Goal: Task Accomplishment & Management: Manage account settings

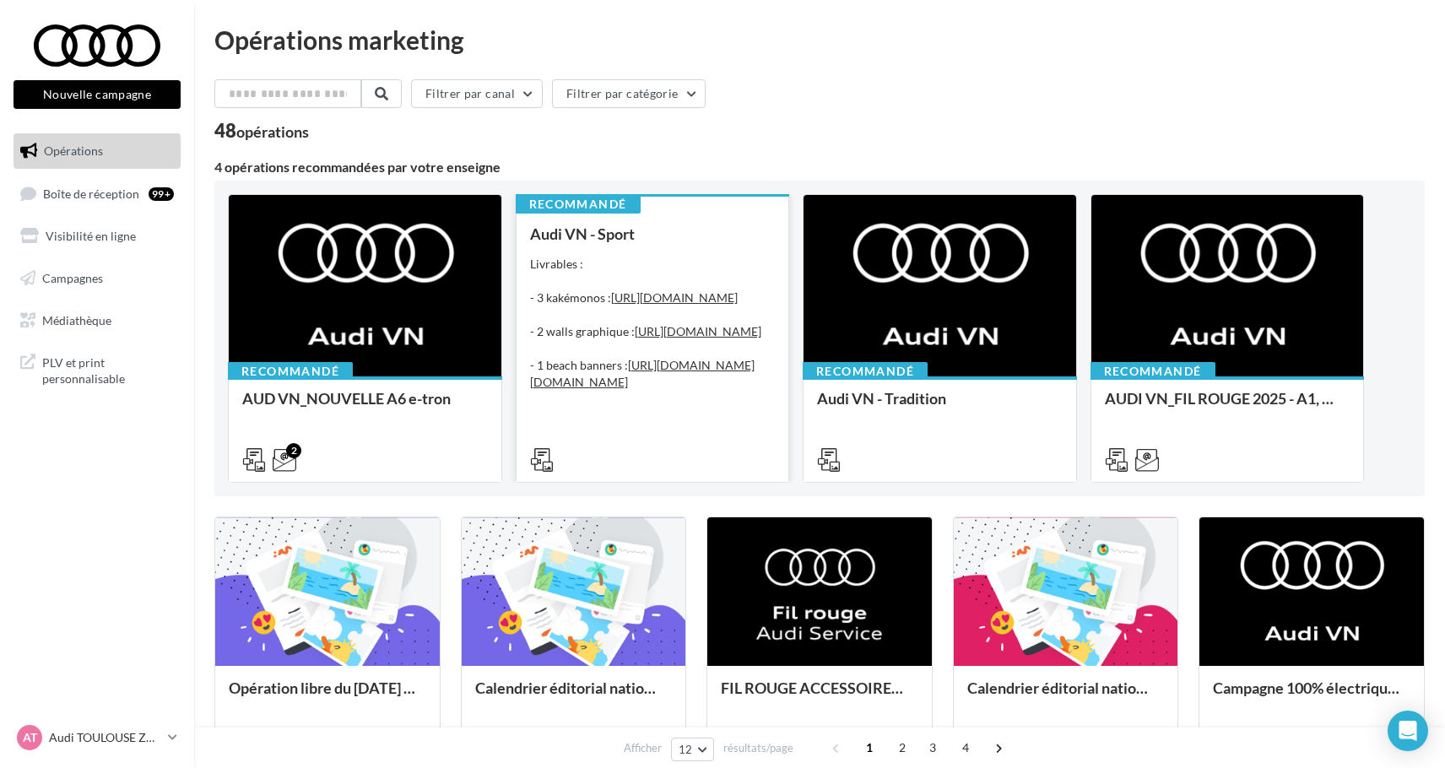
click at [720, 408] on div "Livrables : - 3 kakémonos : [URL][DOMAIN_NAME] - 2 walls graphique : [URL][DOMA…" at bounding box center [653, 332] width 246 height 152
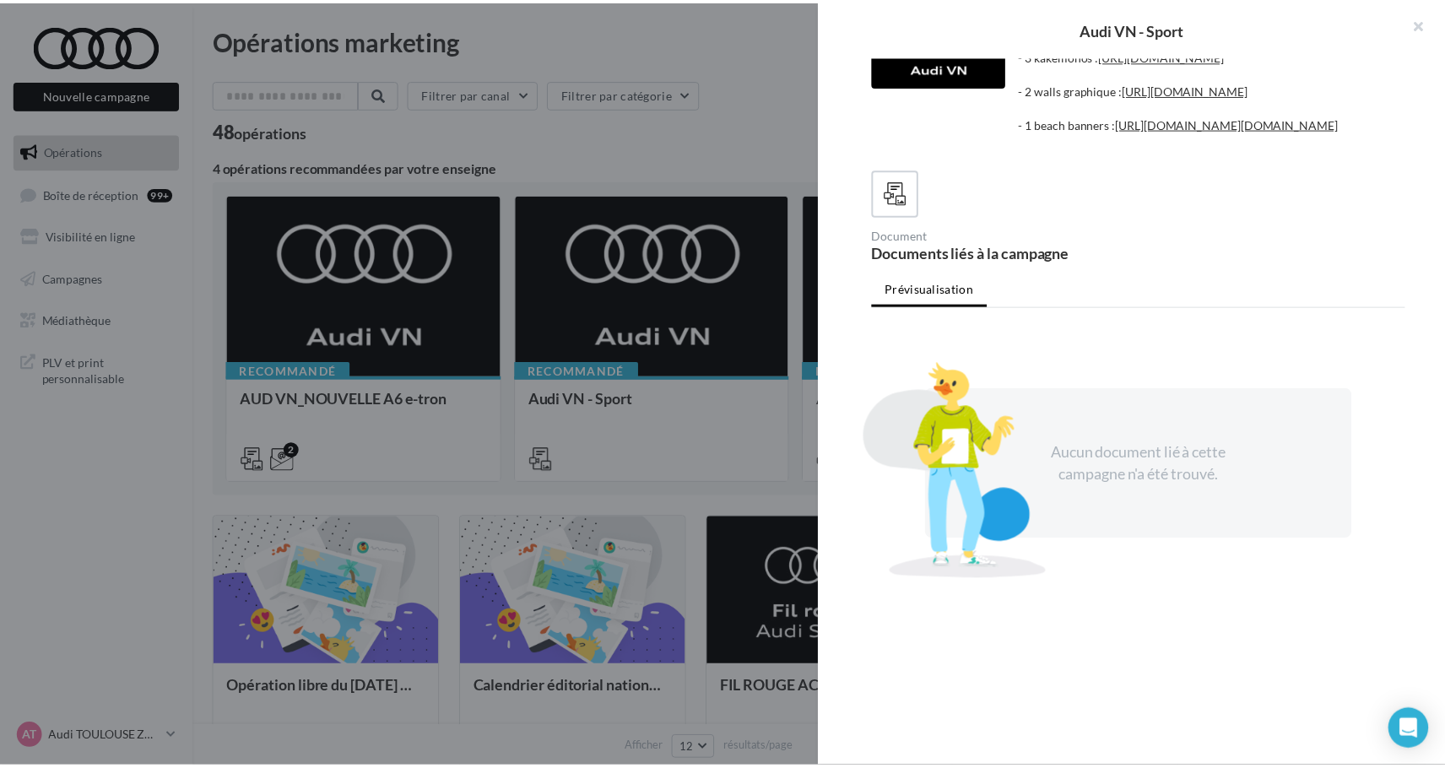
scroll to position [243, 0]
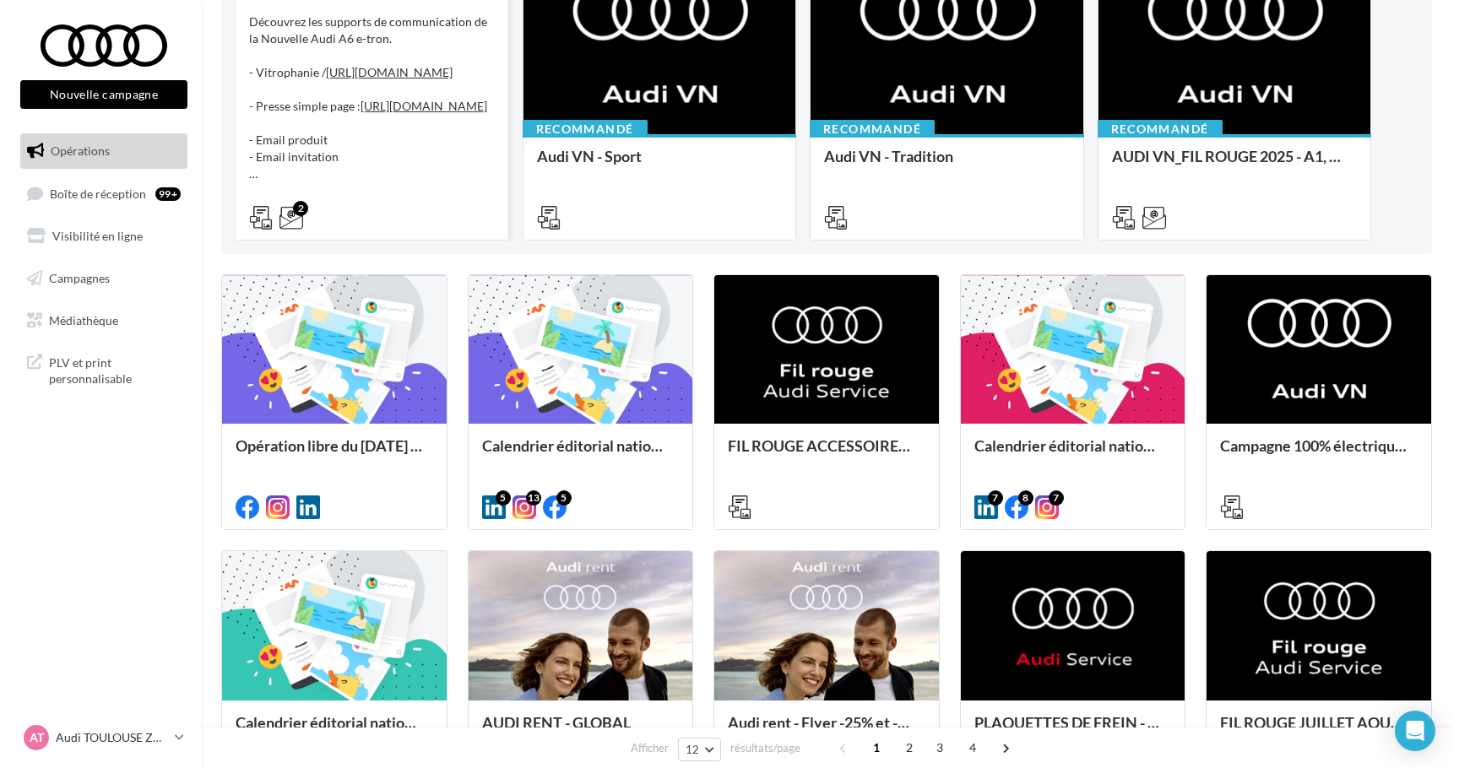
scroll to position [278, 0]
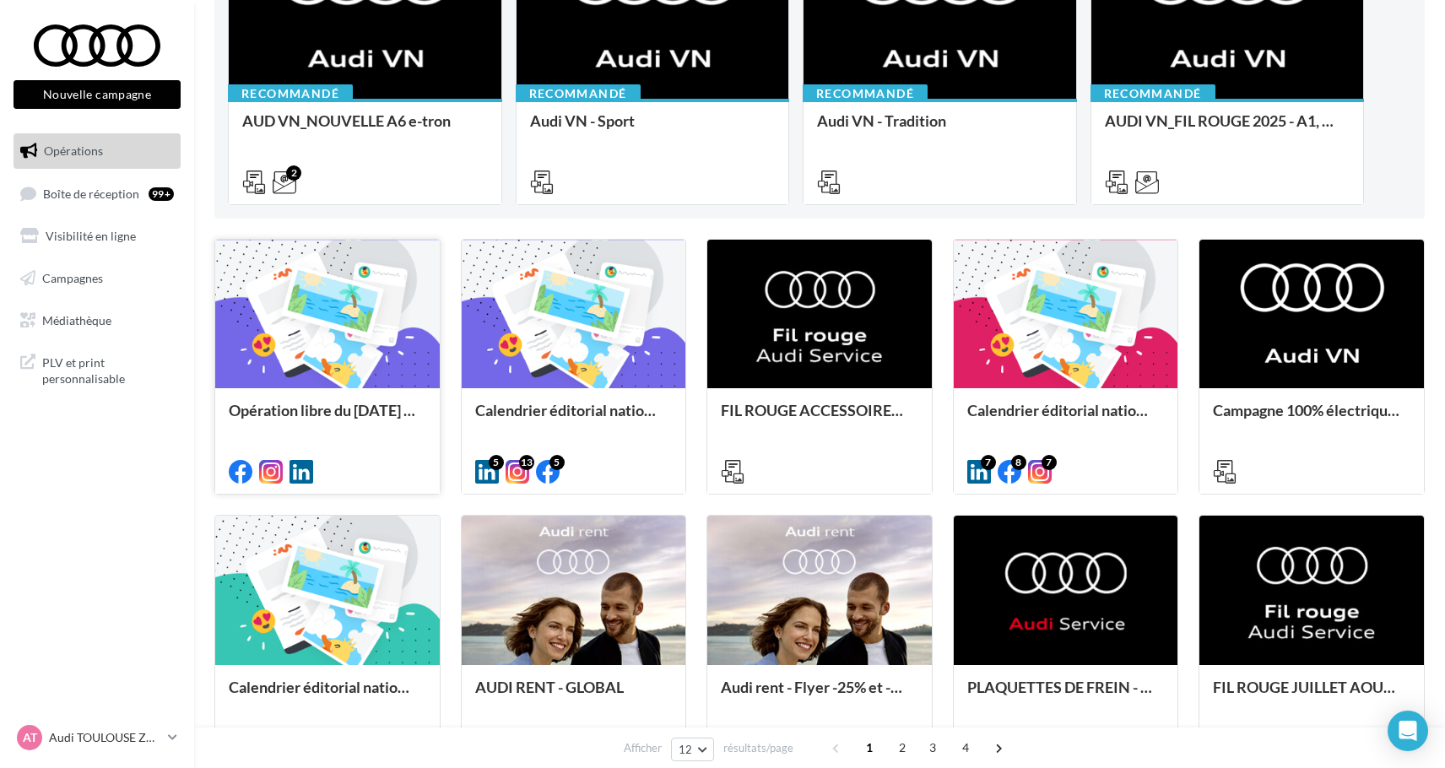
click at [394, 361] on div at bounding box center [327, 315] width 225 height 151
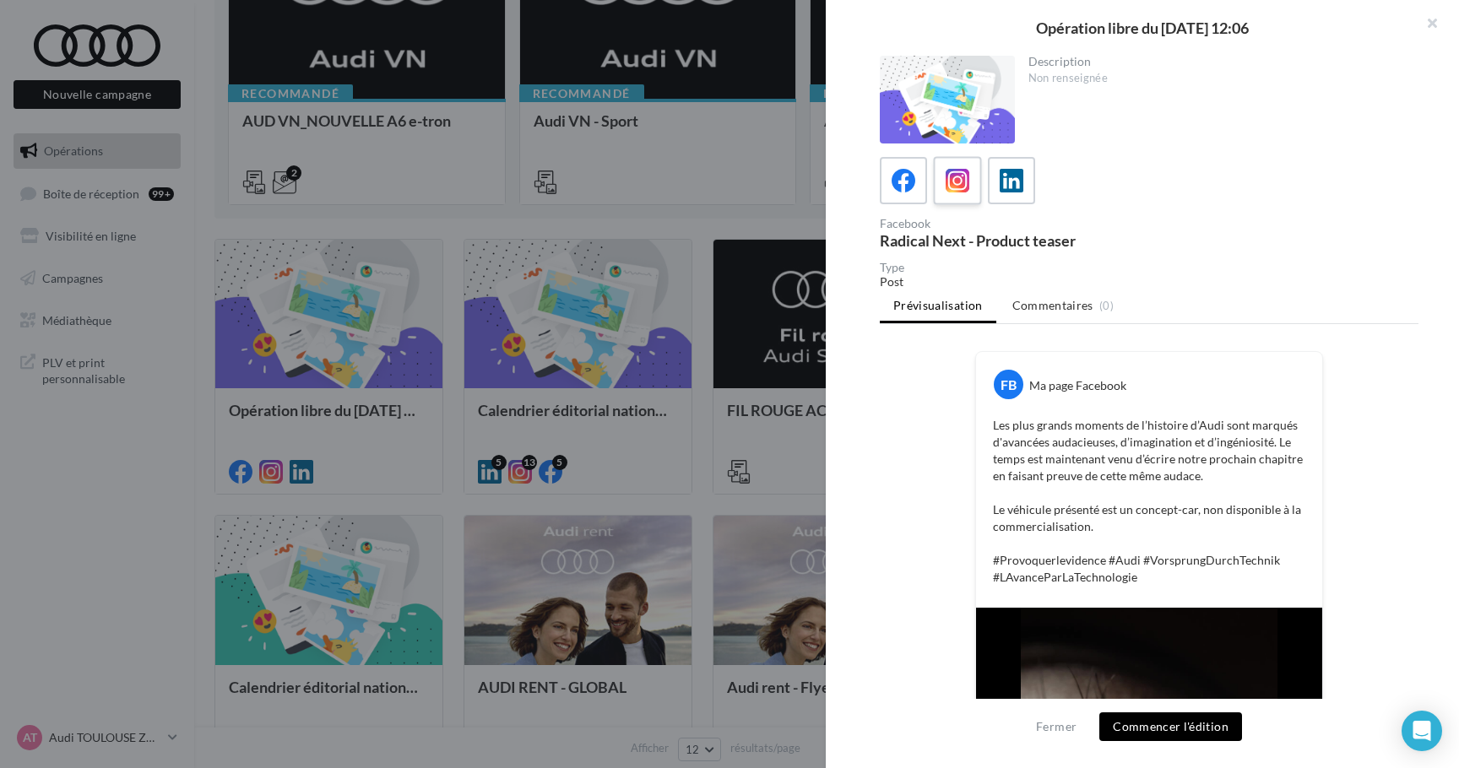
scroll to position [0, 0]
click at [961, 167] on div at bounding box center [957, 180] width 31 height 31
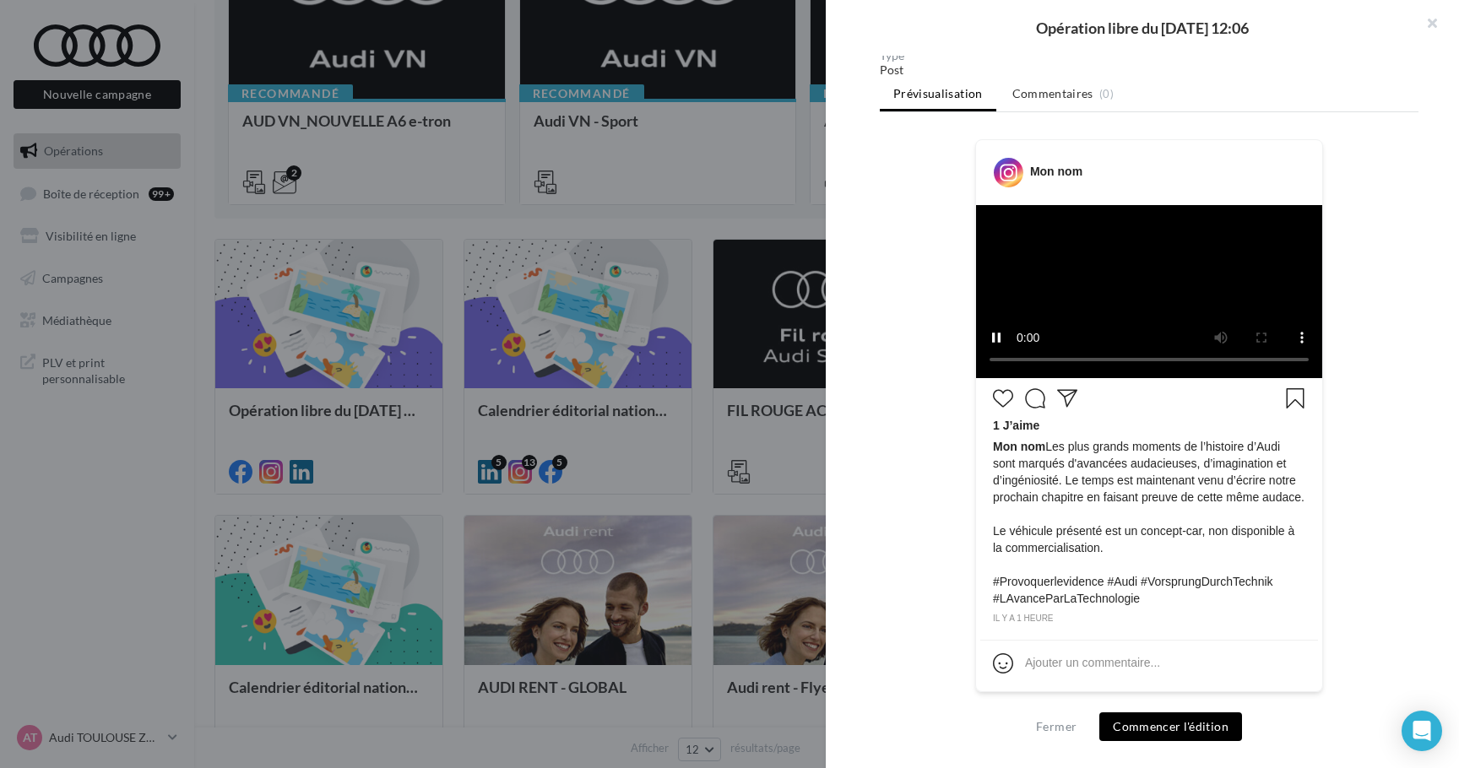
scroll to position [511, 0]
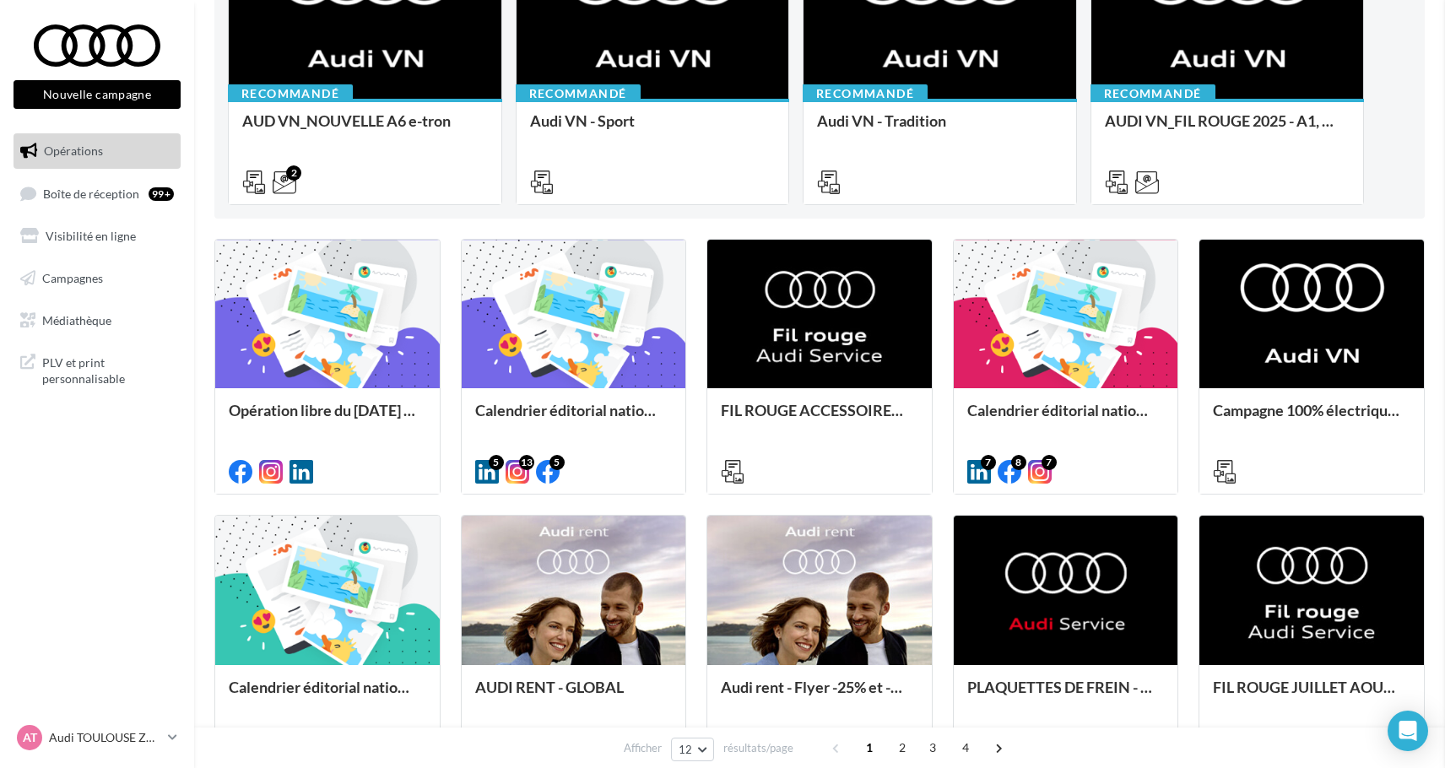
click at [627, 354] on div at bounding box center [574, 315] width 225 height 151
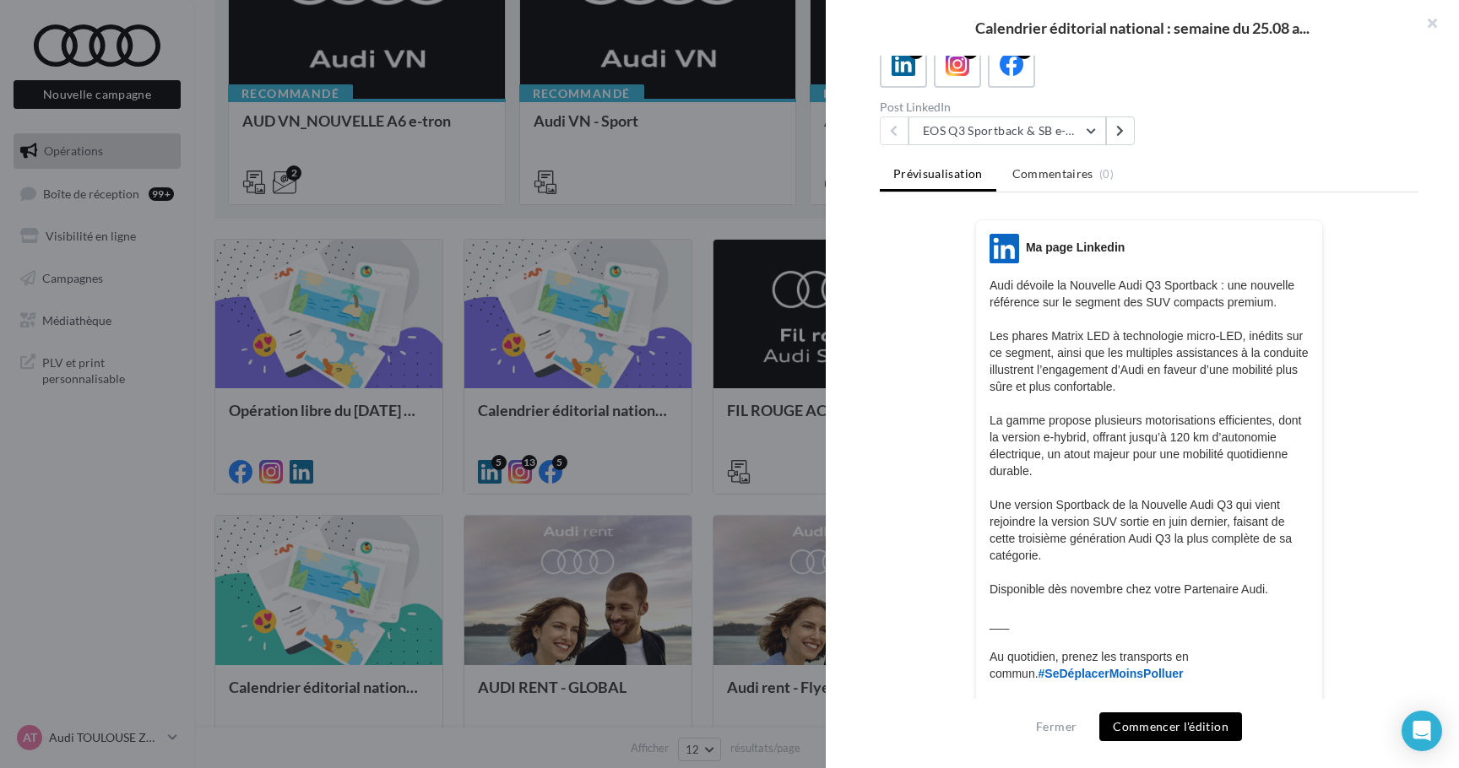
scroll to position [66, 0]
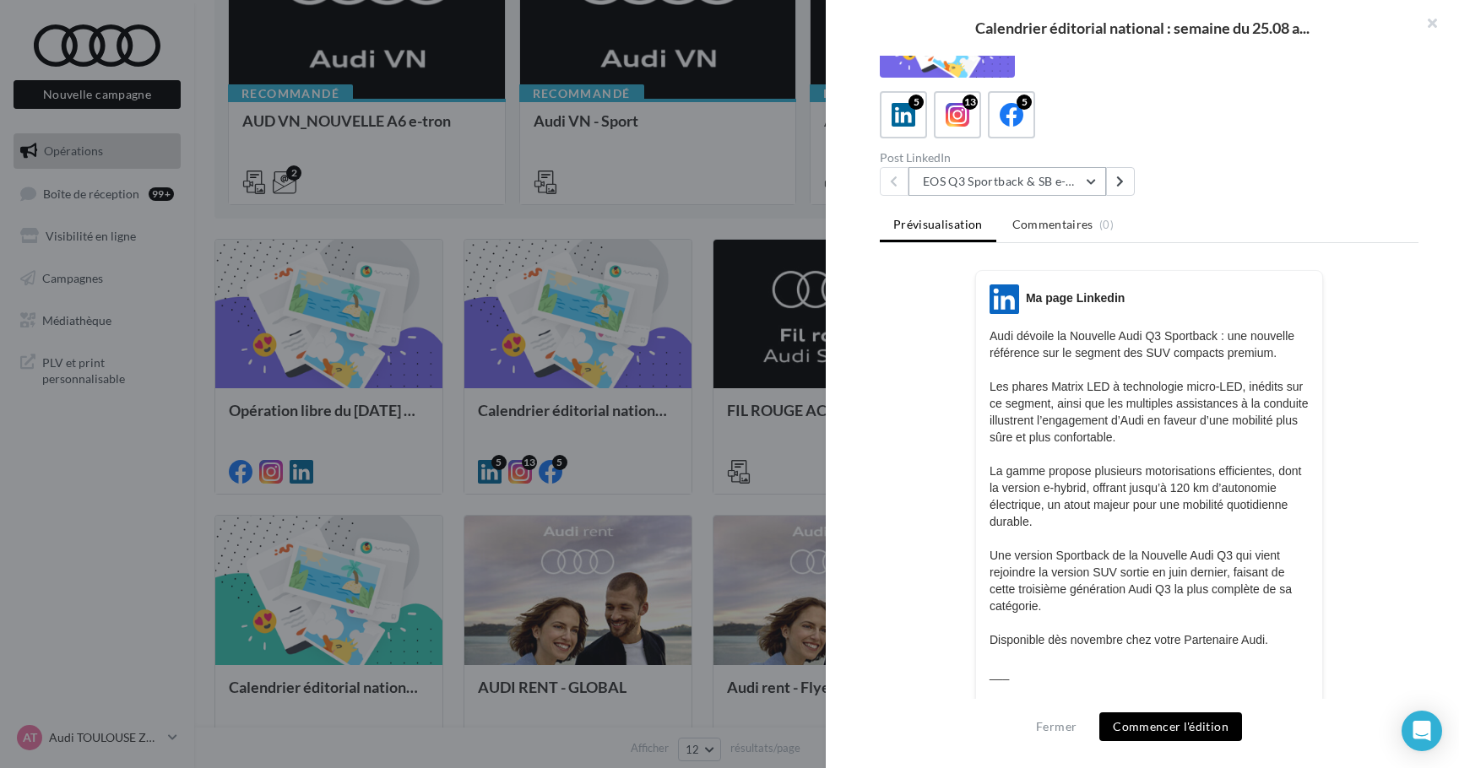
click at [999, 190] on button "EOS Q3 Sportback & SB e-Hybrid" at bounding box center [1007, 181] width 198 height 29
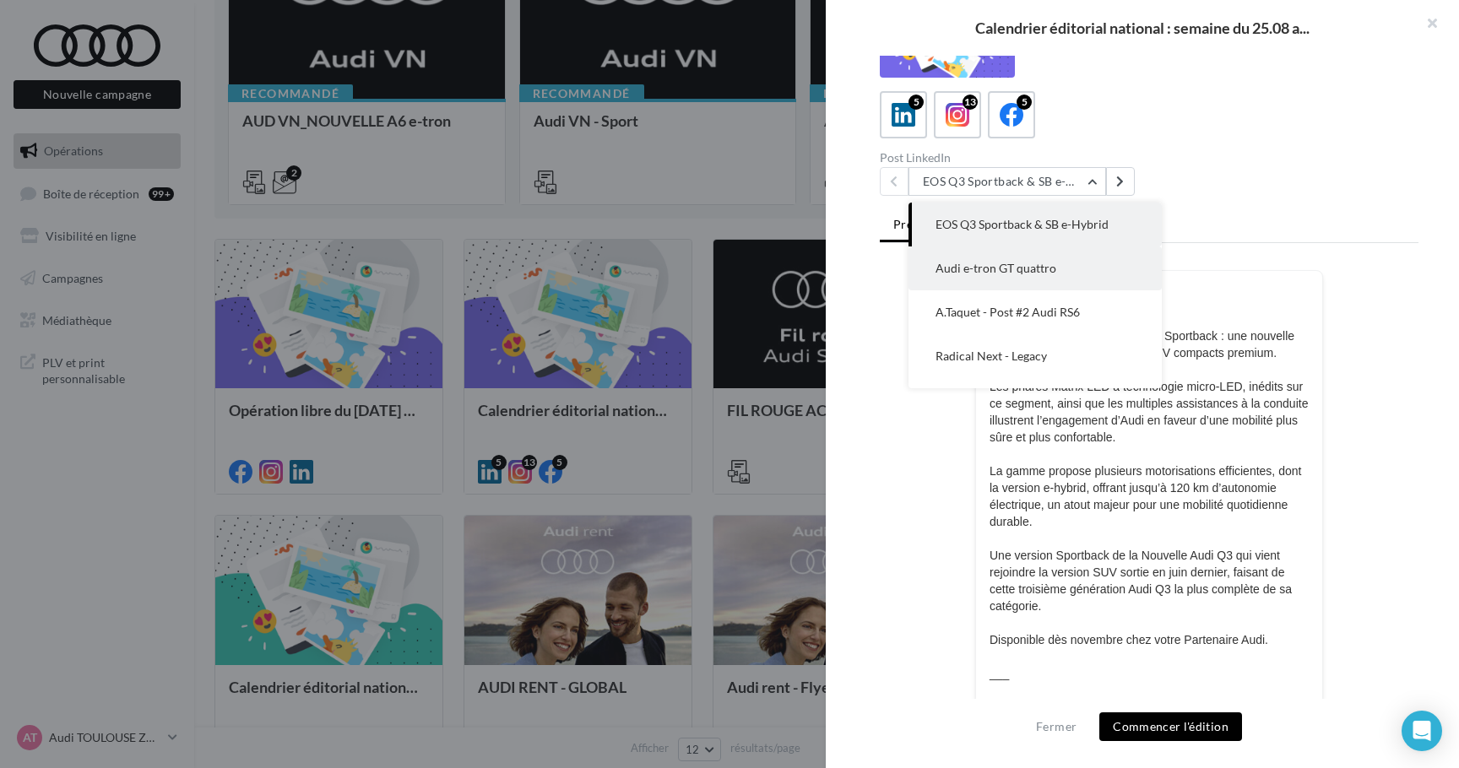
click at [1021, 282] on button "Audi e-tron GT quattro" at bounding box center [1034, 268] width 253 height 44
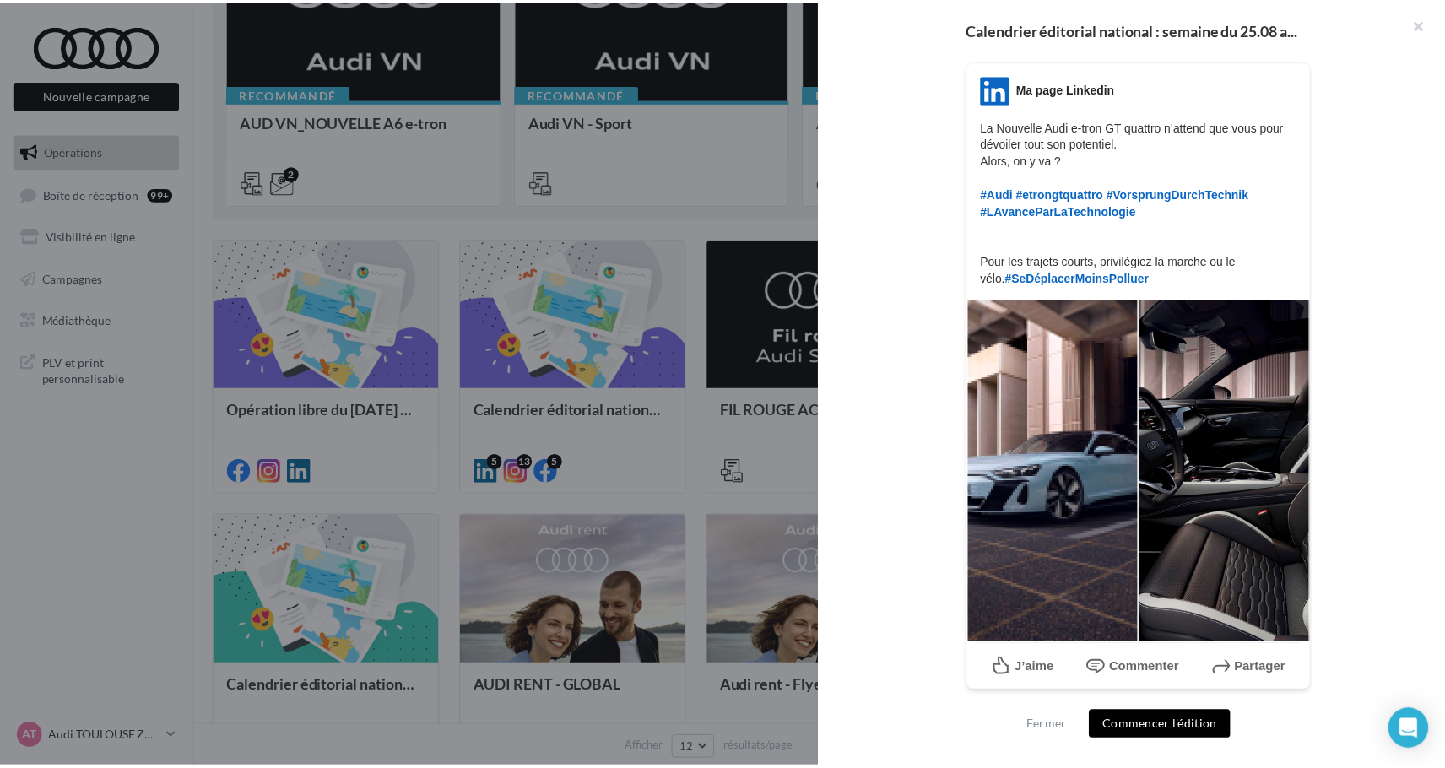
scroll to position [275, 0]
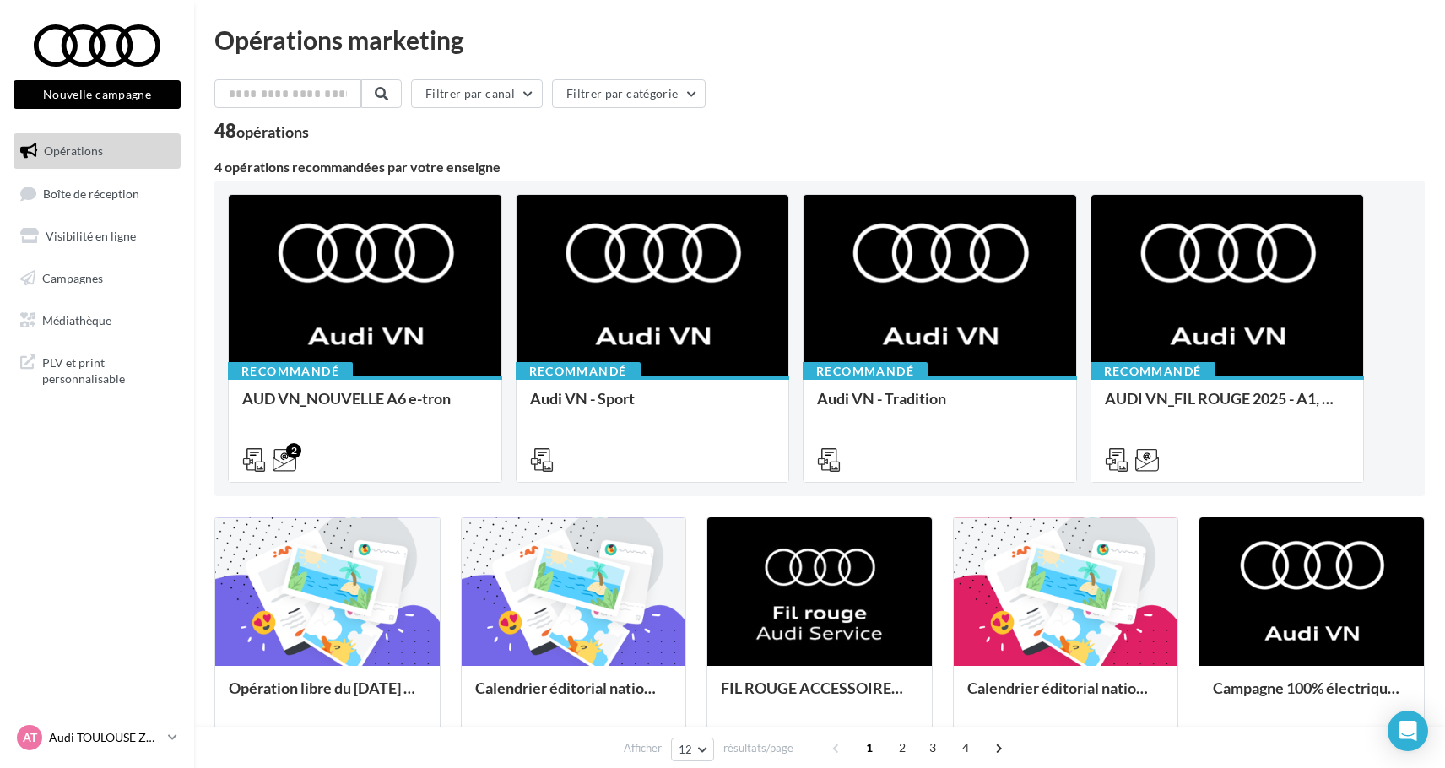
click at [176, 739] on icon at bounding box center [172, 737] width 9 height 14
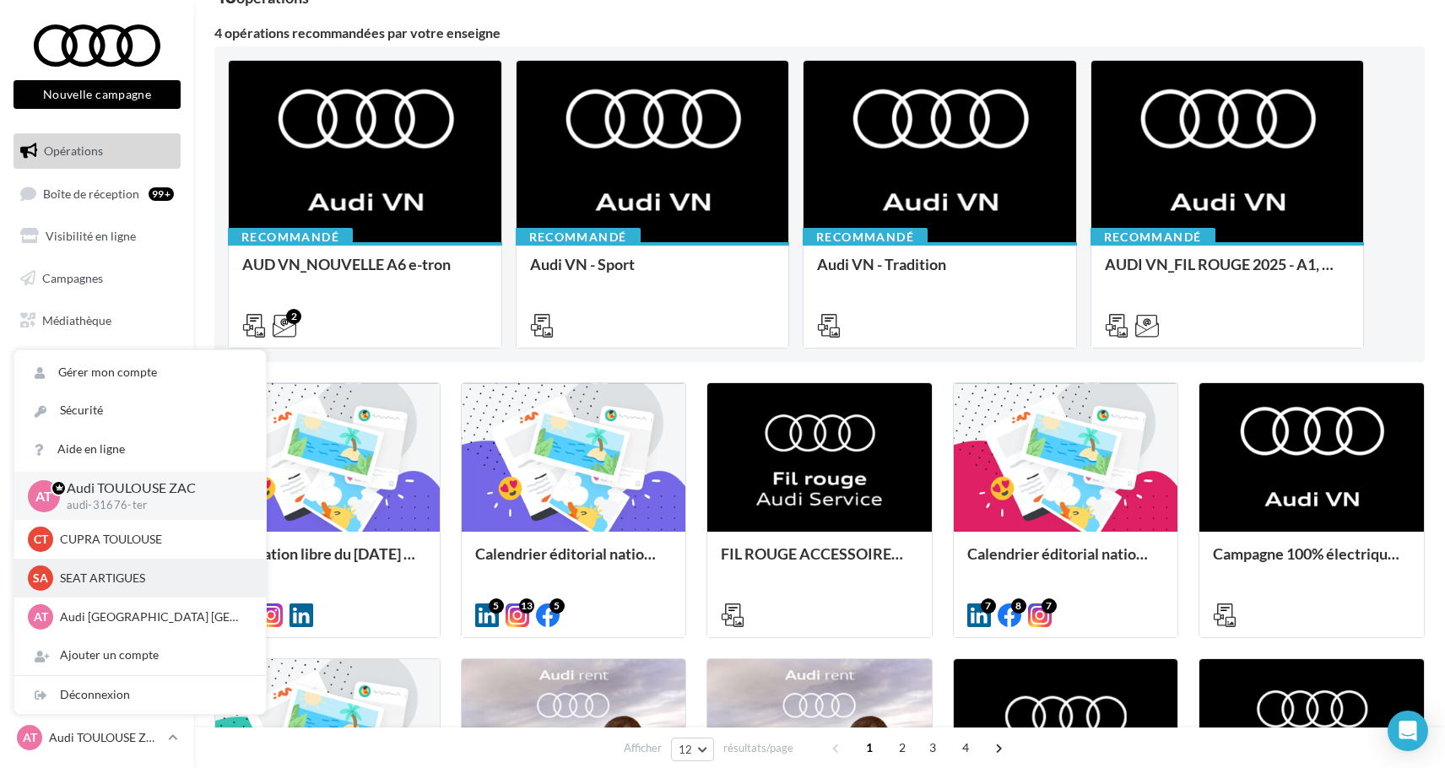
scroll to position [200, 0]
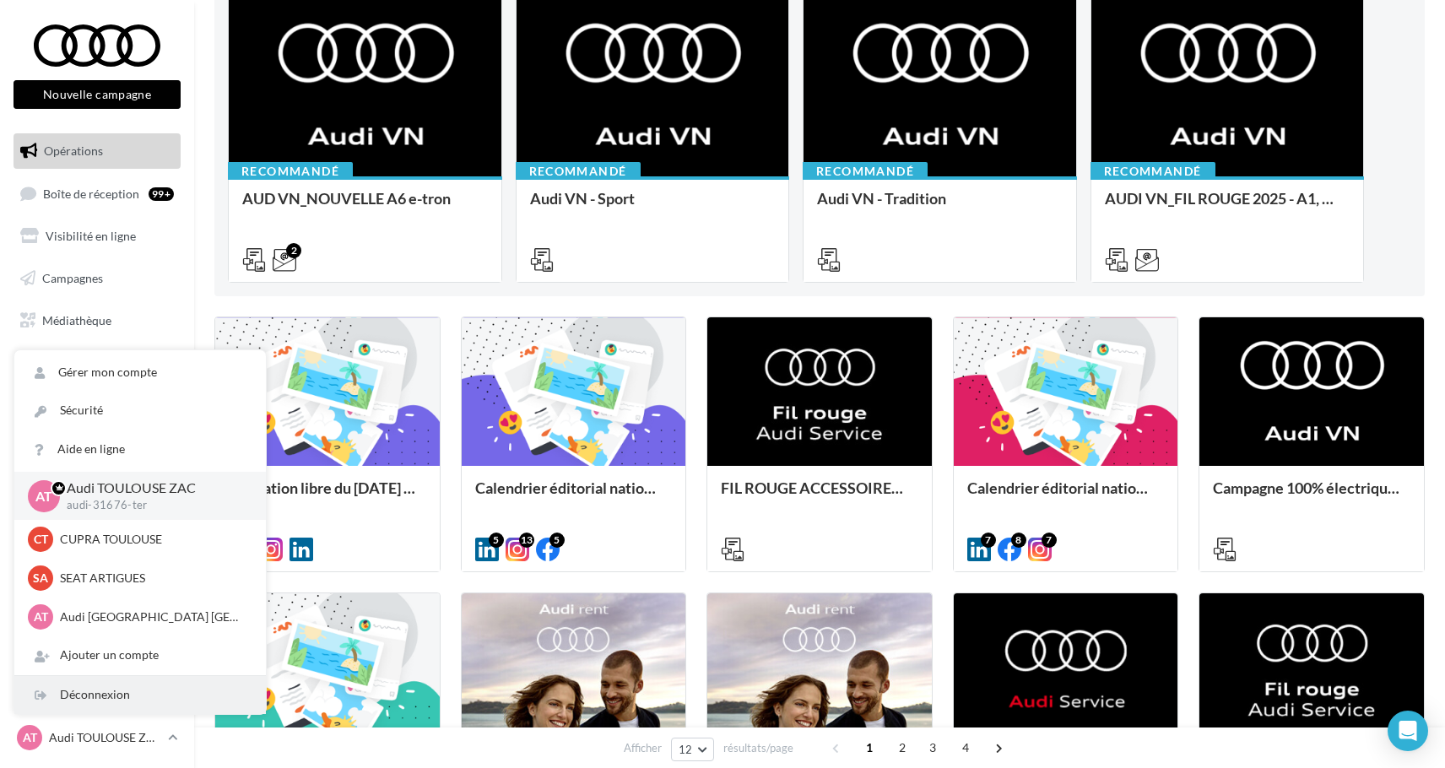
click at [117, 694] on div "Déconnexion" at bounding box center [140, 695] width 252 height 38
